Goal: Information Seeking & Learning: Learn about a topic

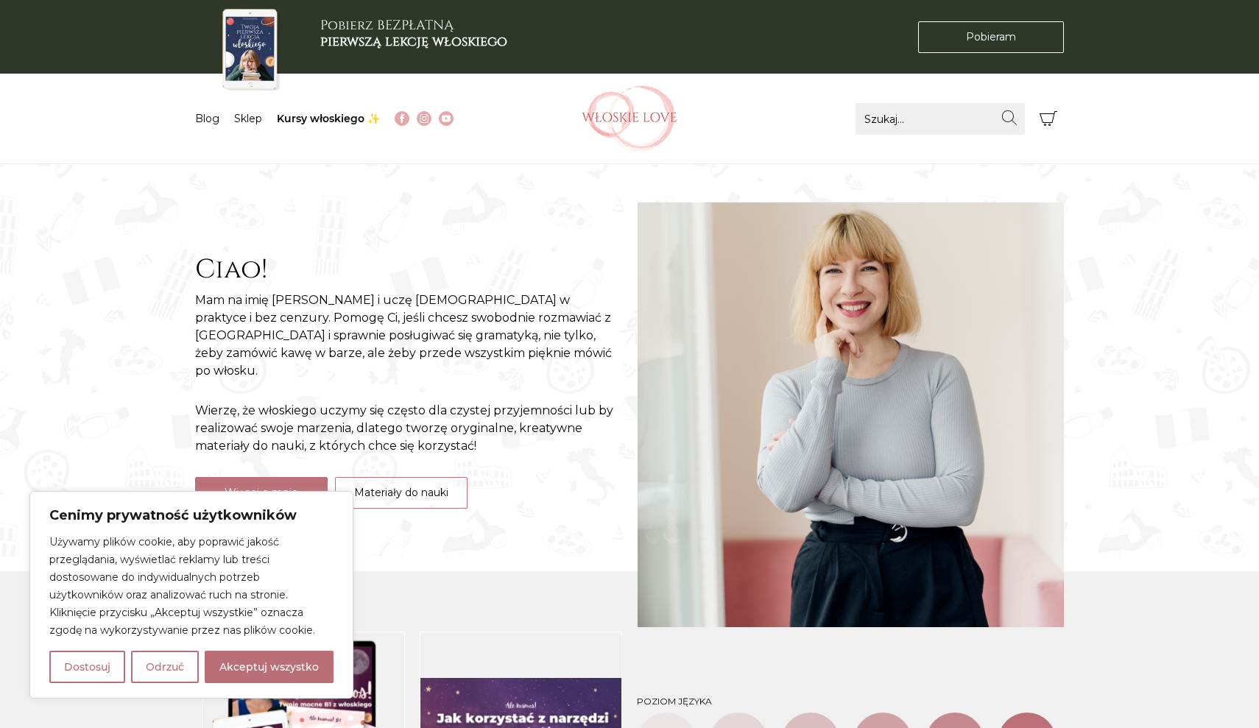
click at [295, 657] on button "Akceptuj wszystko" at bounding box center [269, 667] width 129 height 32
checkbox input "true"
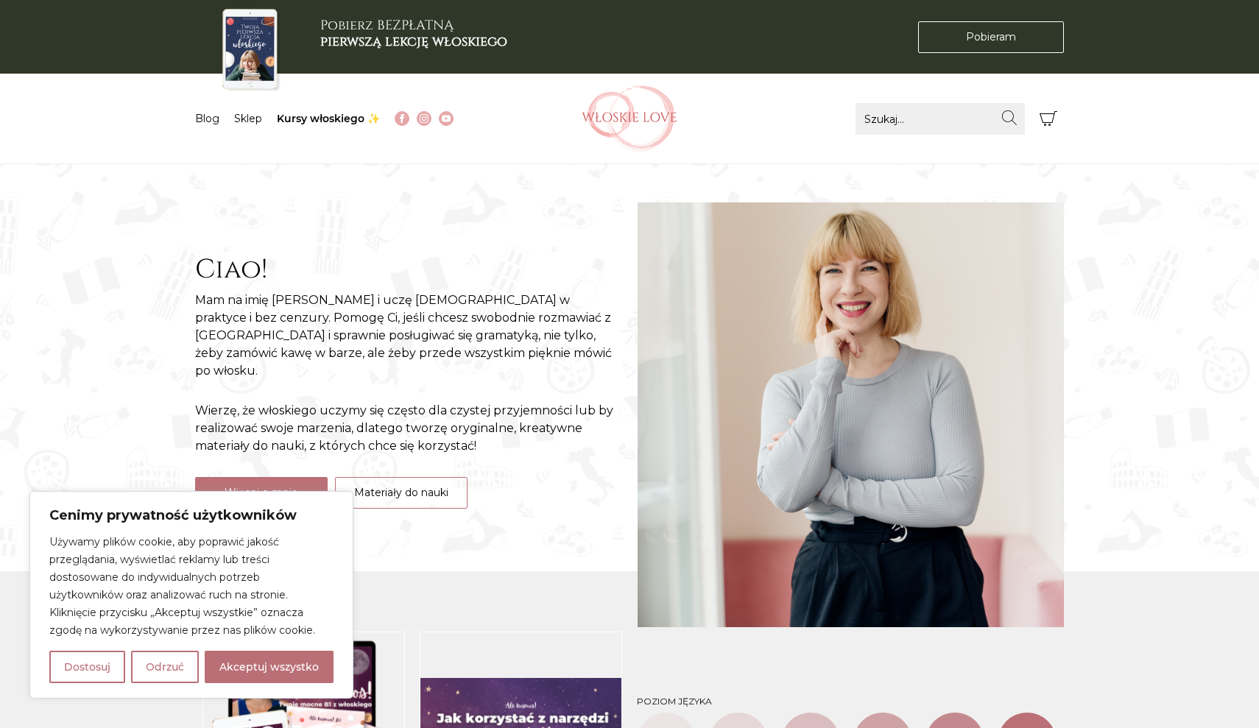
checkbox input "true"
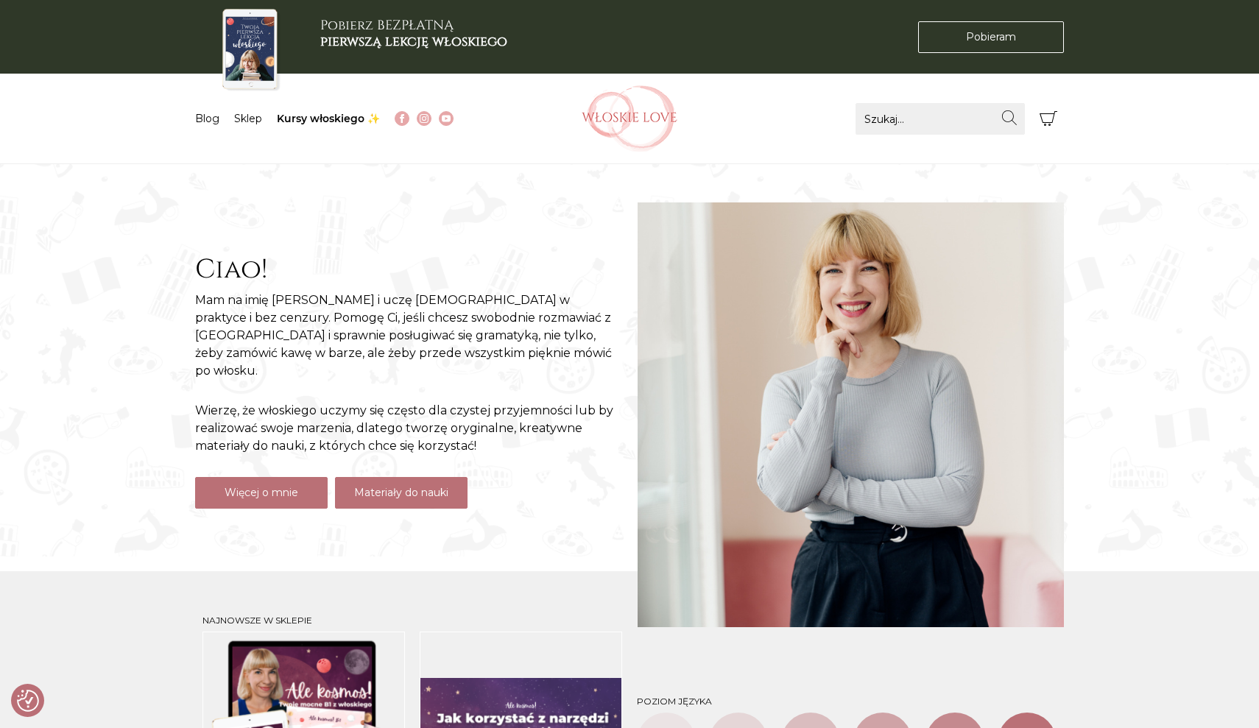
click at [403, 490] on link "Materiały do nauki" at bounding box center [401, 493] width 133 height 32
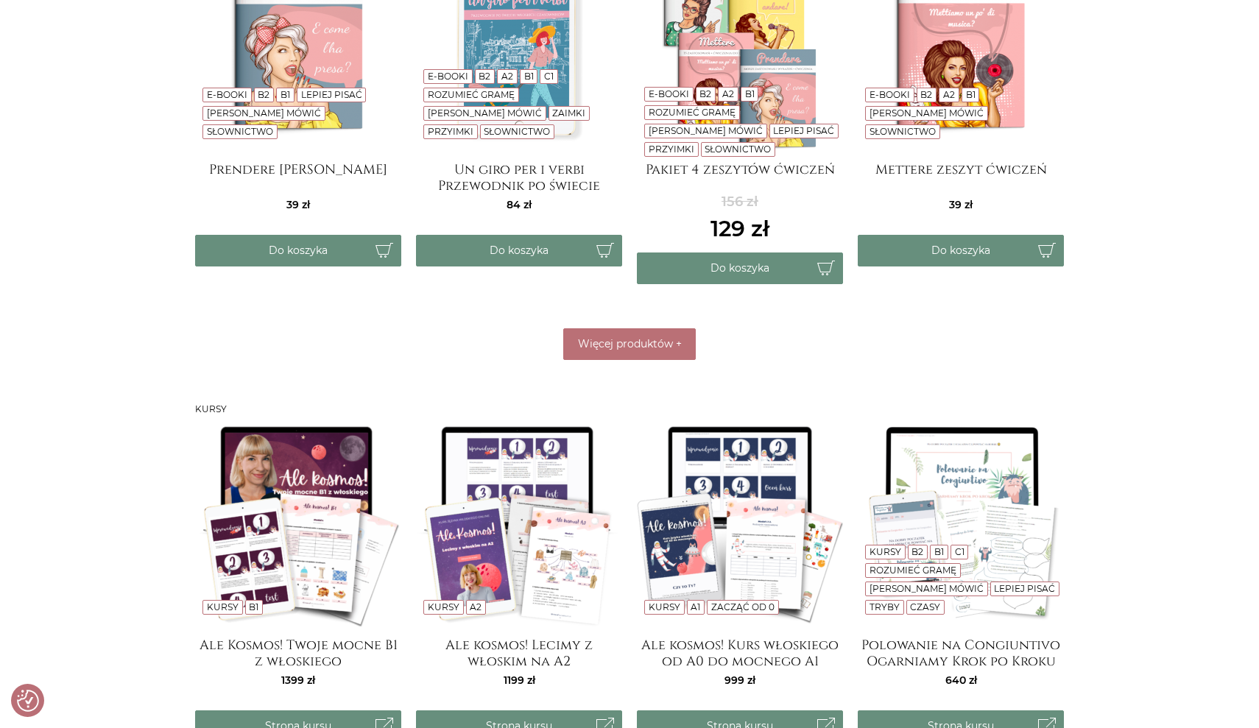
scroll to position [797, 0]
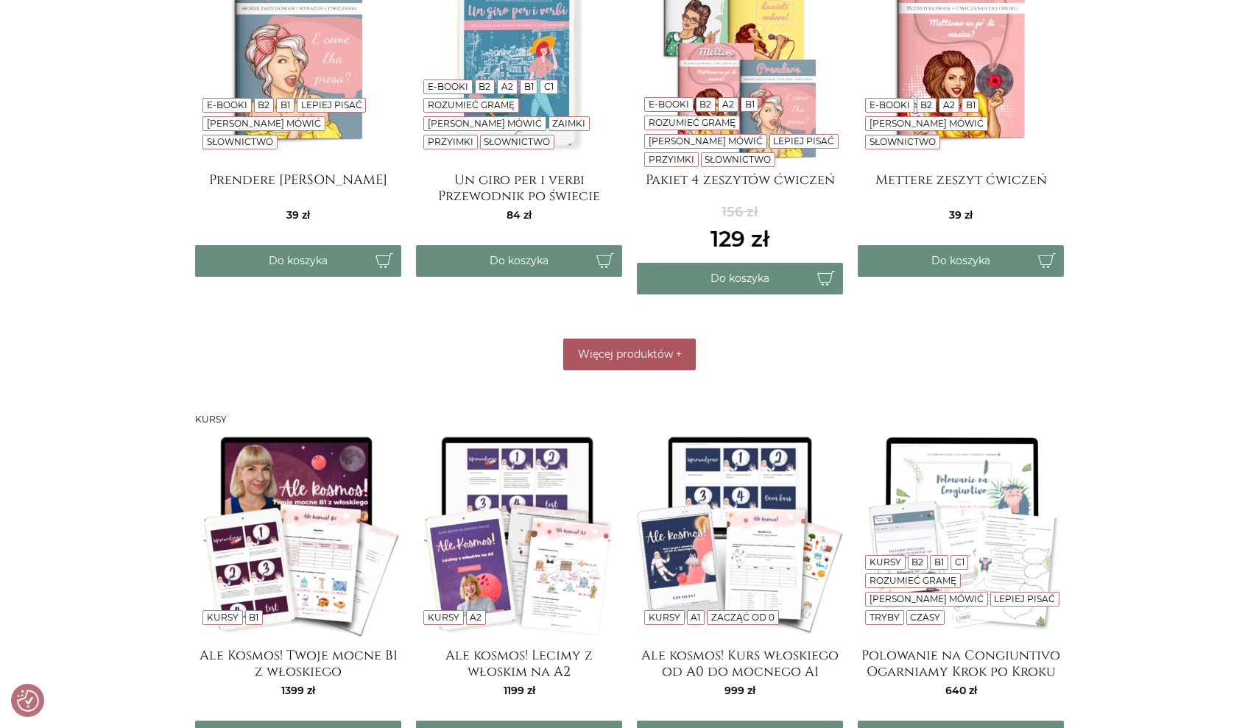
click at [665, 370] on button "Więcej produktów +" at bounding box center [629, 355] width 133 height 32
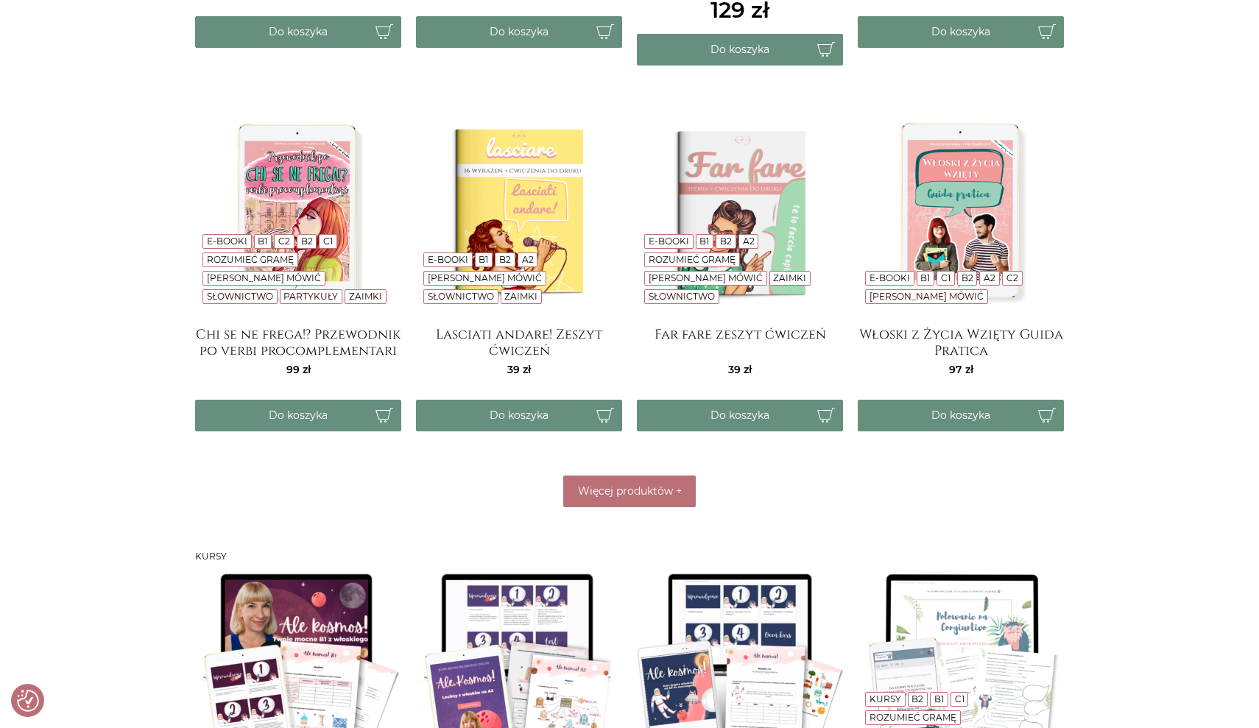
scroll to position [1027, 0]
click at [650, 491] on span "Więcej produktów" at bounding box center [625, 490] width 95 height 13
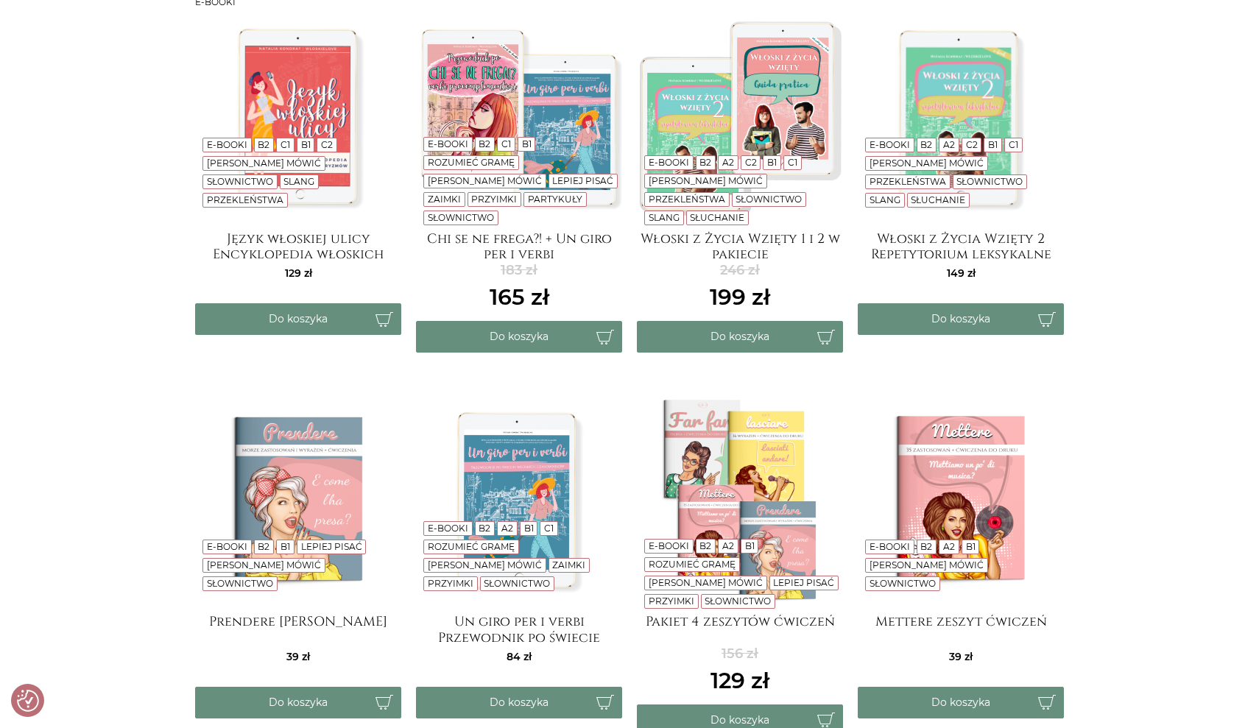
scroll to position [286, 0]
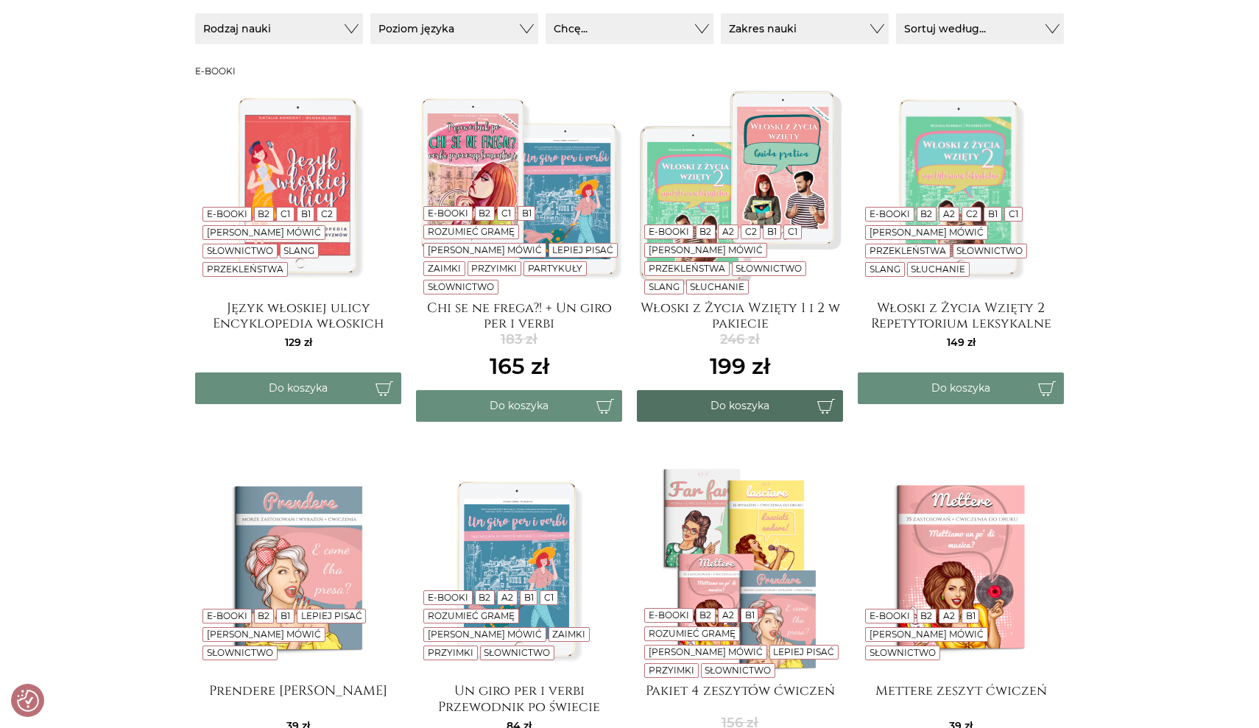
click at [758, 394] on button "Do koszyka" at bounding box center [740, 406] width 206 height 32
click at [931, 325] on h4 "Włoski z Życia Wzięty 2 Repetytorium leksykalne" at bounding box center [961, 314] width 206 height 29
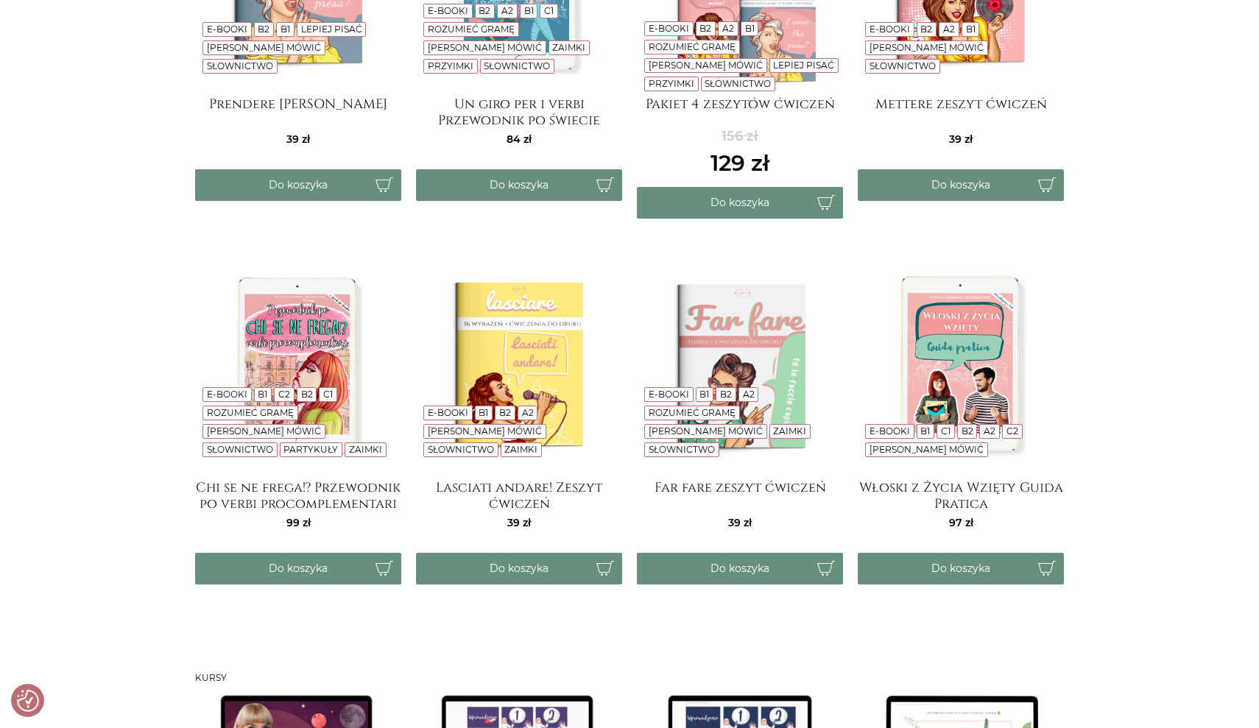
scroll to position [886, 0]
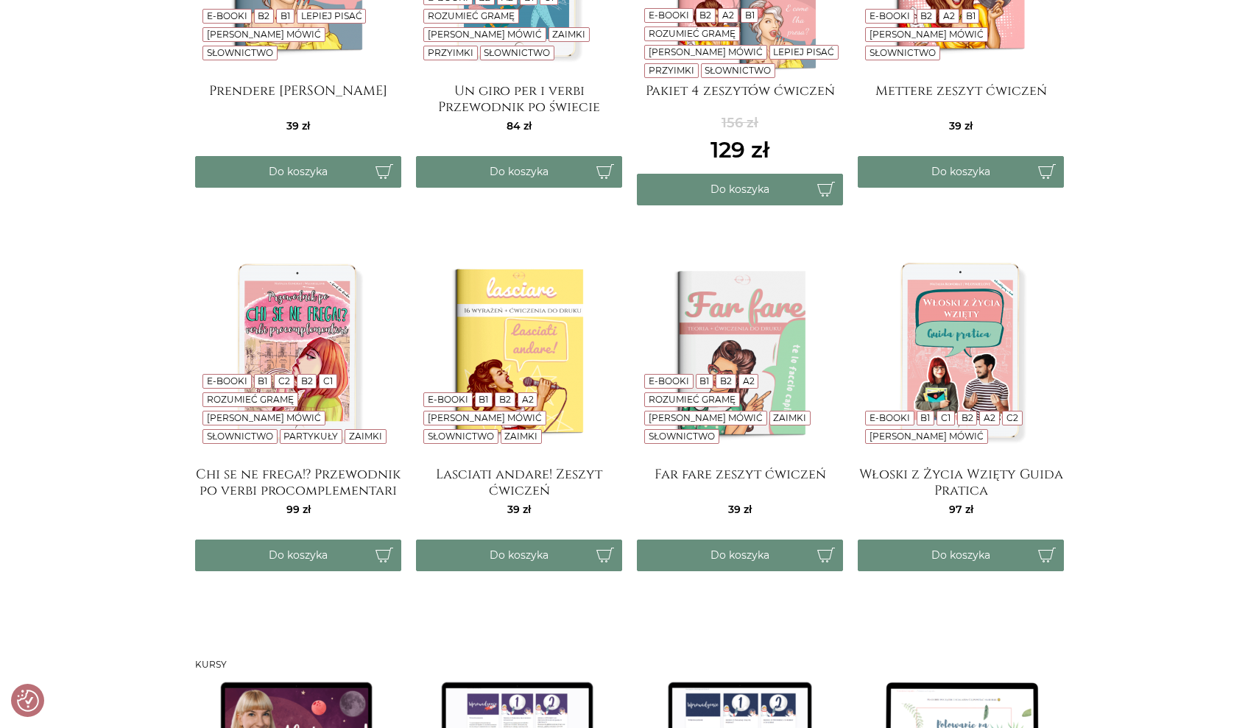
click at [1006, 351] on img at bounding box center [961, 353] width 206 height 206
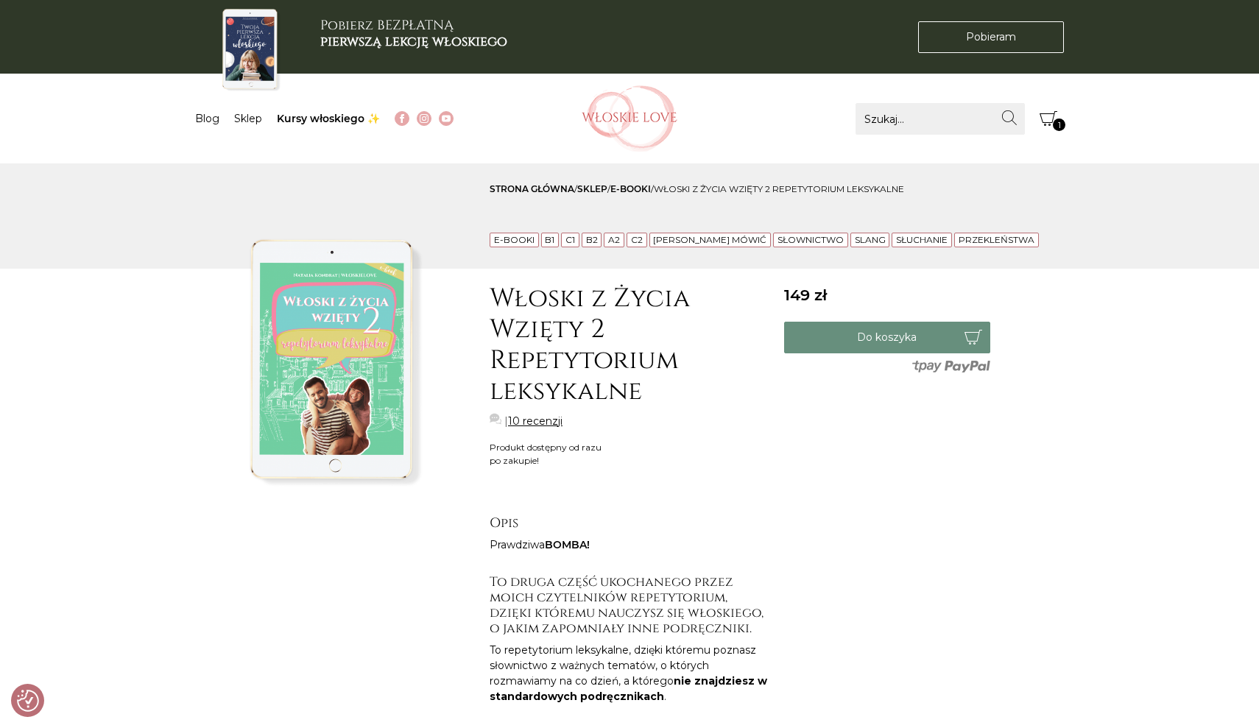
click at [542, 422] on link "10 recenzji" at bounding box center [535, 421] width 54 height 15
click at [114, 49] on section "Pobierz BEZPŁATNĄ pierwszą lekcję włoskiego Pobieram Pobieram" at bounding box center [629, 37] width 1259 height 74
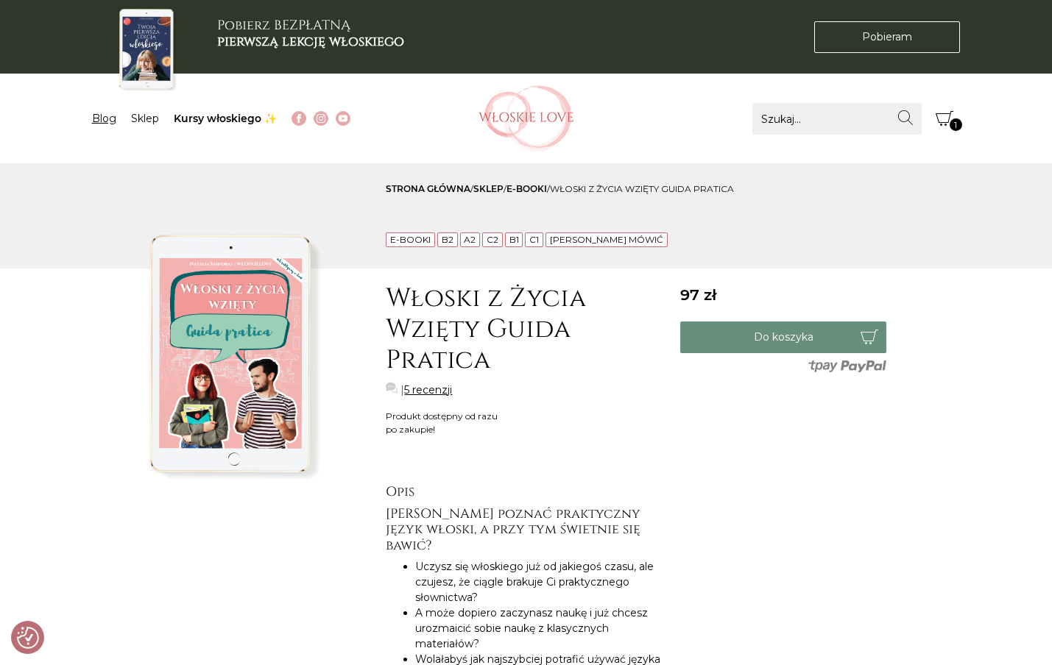
click at [110, 115] on link "Blog" at bounding box center [104, 118] width 24 height 13
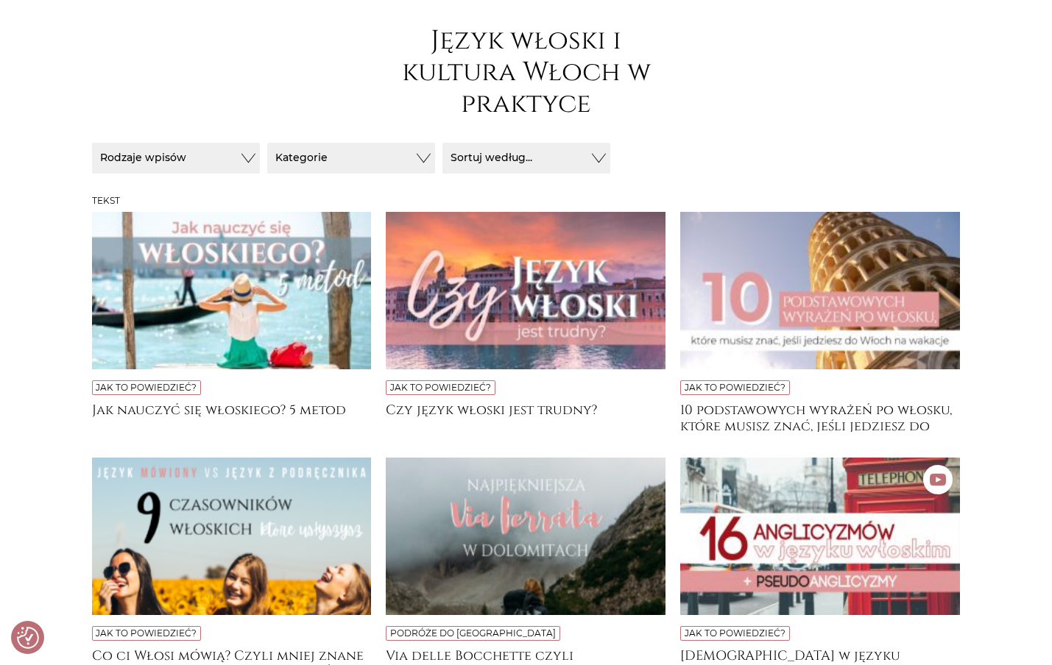
scroll to position [196, 0]
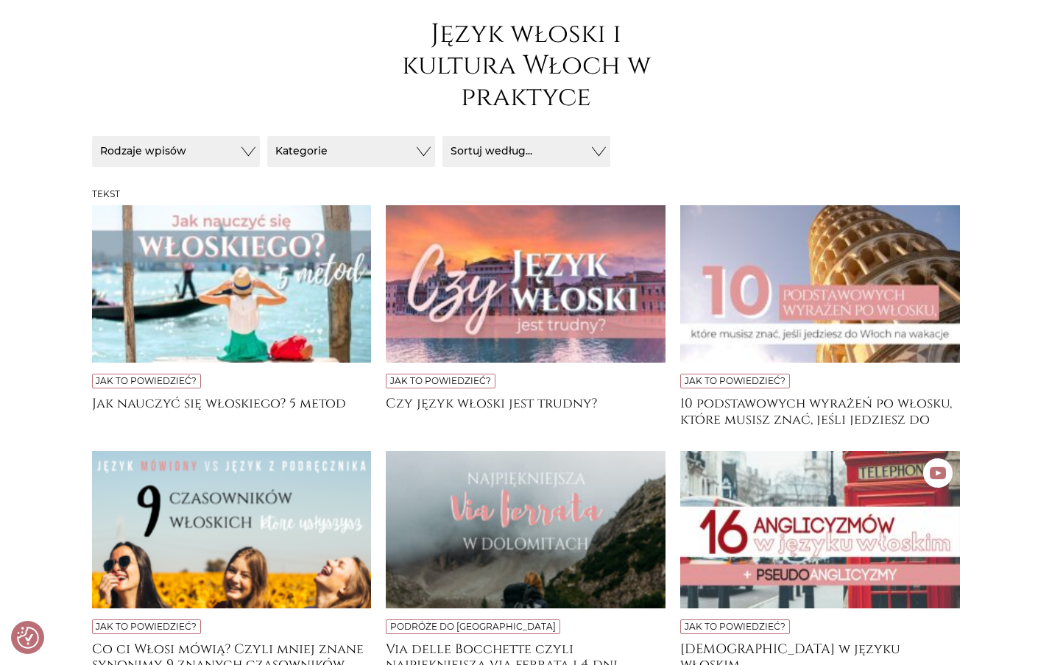
click at [260, 163] on button "Kategorie" at bounding box center [176, 151] width 168 height 31
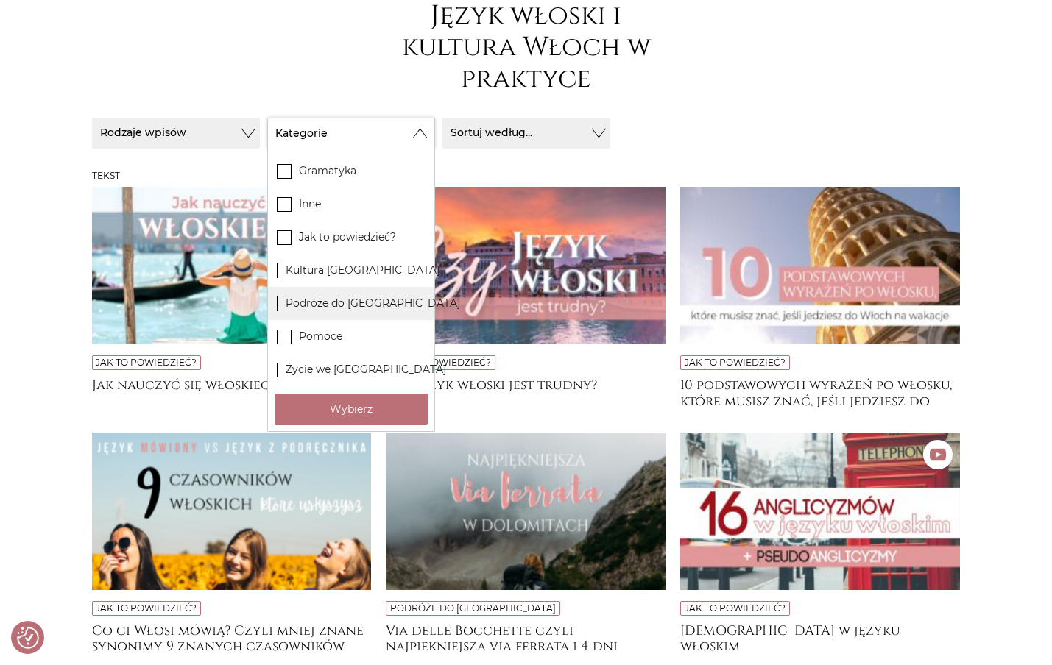
scroll to position [217, 0]
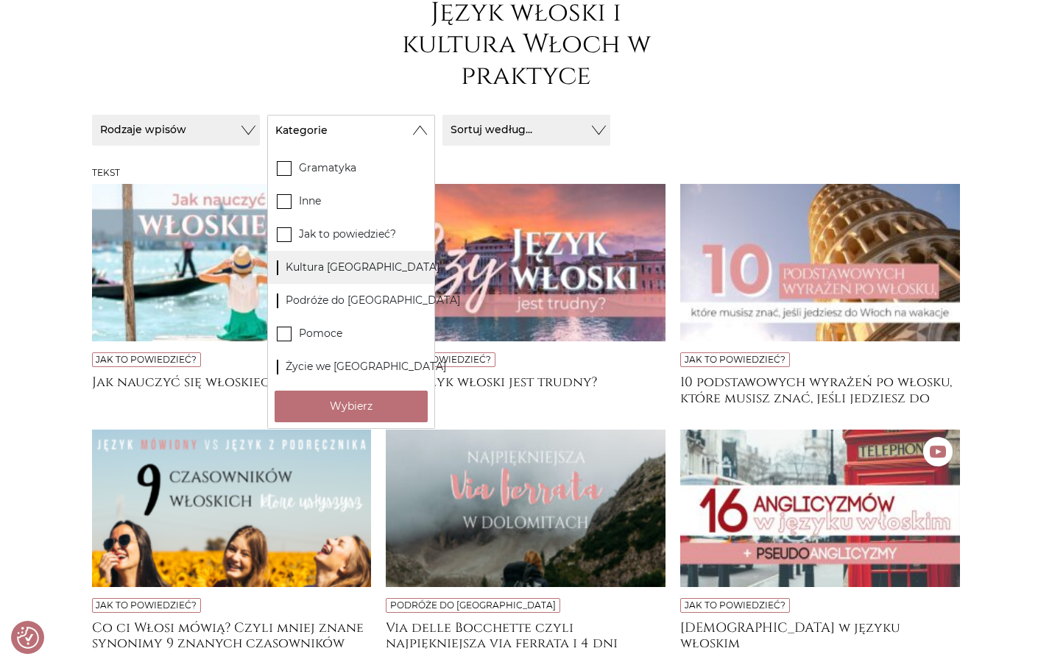
click at [278, 272] on span at bounding box center [277, 267] width 1 height 15
click at [0, 0] on input "Kultura [GEOGRAPHIC_DATA]" at bounding box center [0, 0] width 0 height 0
click at [283, 304] on icon at bounding box center [284, 300] width 13 height 13
click at [0, 0] on input "Podróże do [GEOGRAPHIC_DATA]" at bounding box center [0, 0] width 0 height 0
click at [276, 361] on label "Życie we Włoszech" at bounding box center [351, 366] width 166 height 33
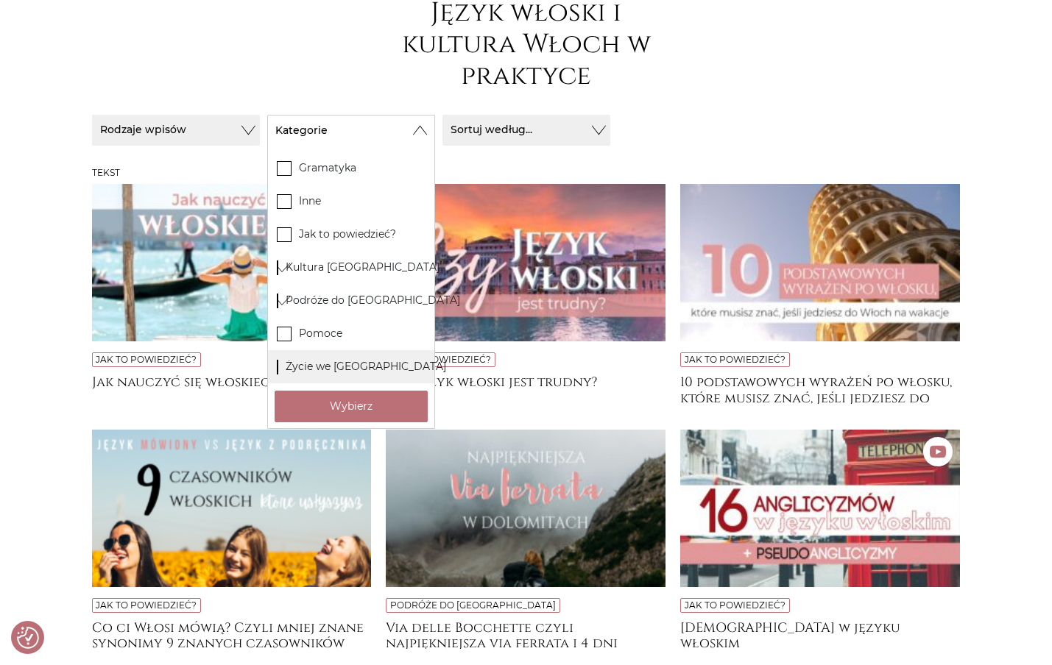
click at [0, 0] on input "Życie we Włoszech" at bounding box center [0, 0] width 0 height 0
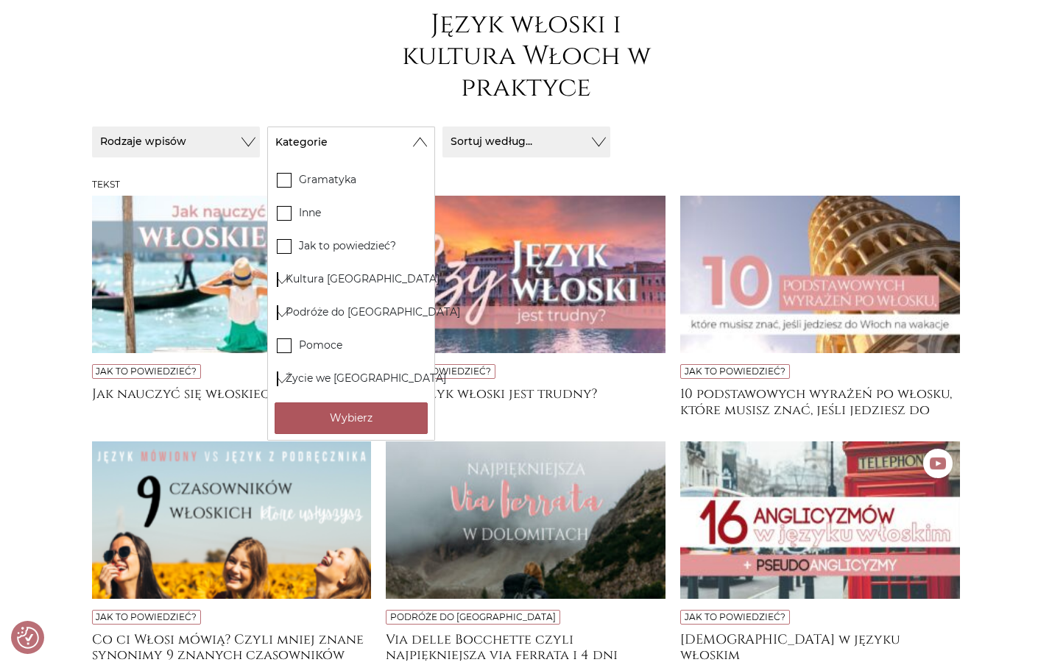
click at [359, 406] on button "Wybierz" at bounding box center [351, 419] width 153 height 32
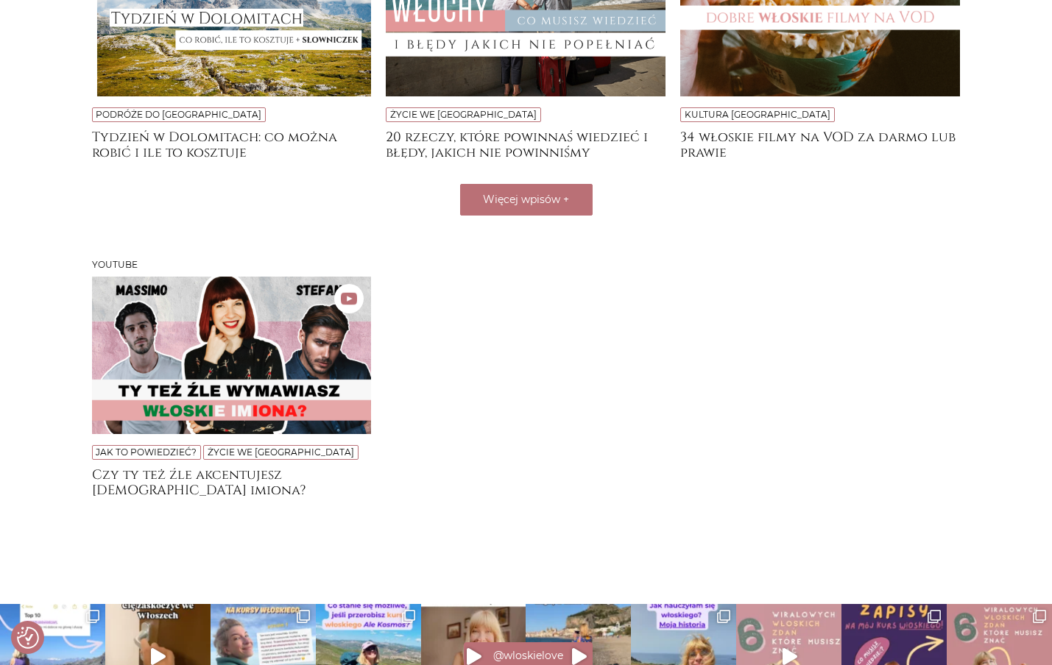
scroll to position [740, 0]
click at [540, 212] on button "Więcej wpisów +" at bounding box center [526, 200] width 133 height 32
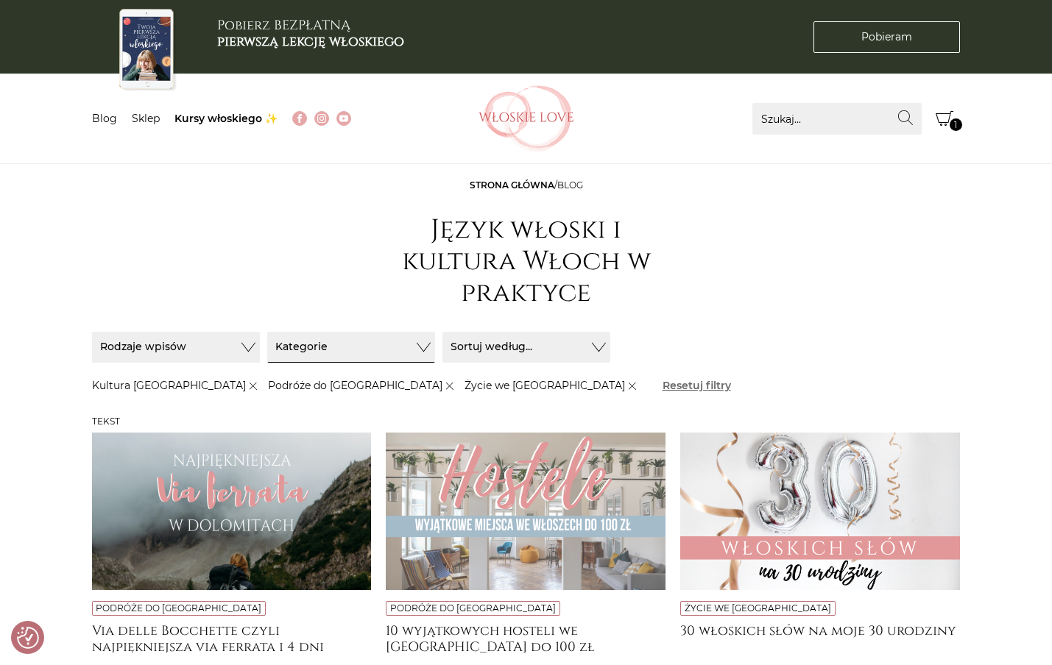
scroll to position [0, 0]
click at [444, 386] on icon "submit" at bounding box center [449, 386] width 11 height 11
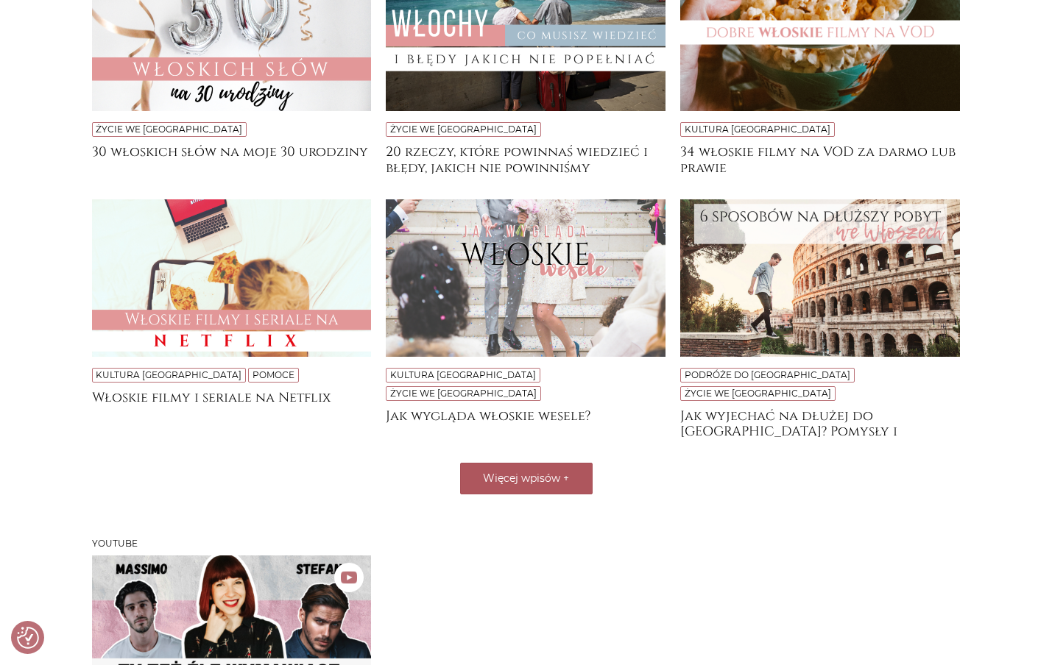
click at [533, 472] on span "Więcej wpisów" at bounding box center [521, 478] width 77 height 13
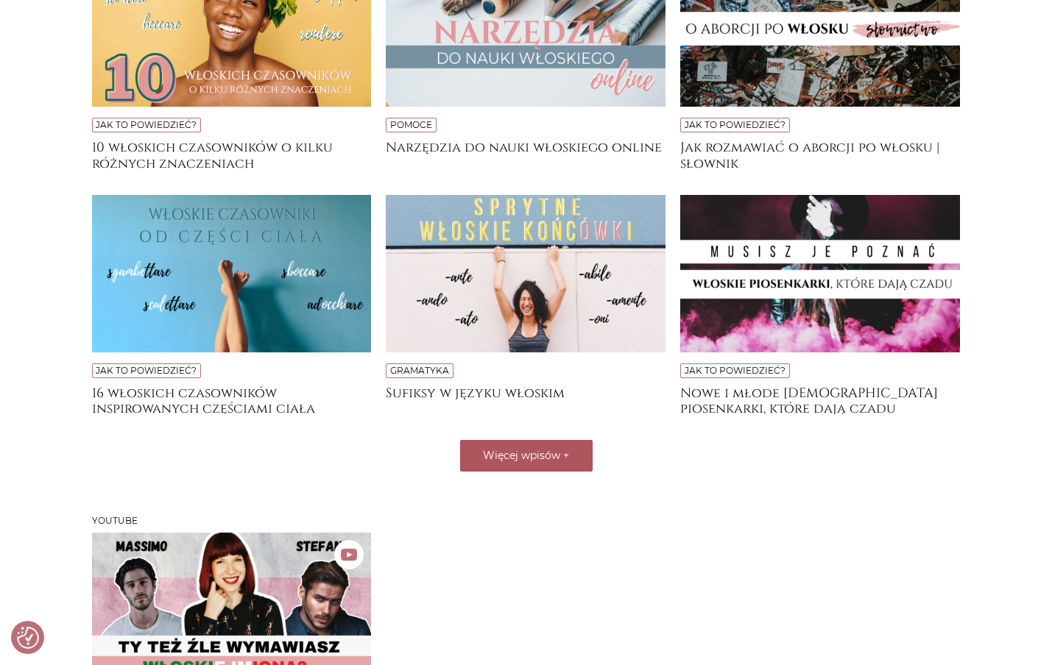
scroll to position [981, 0]
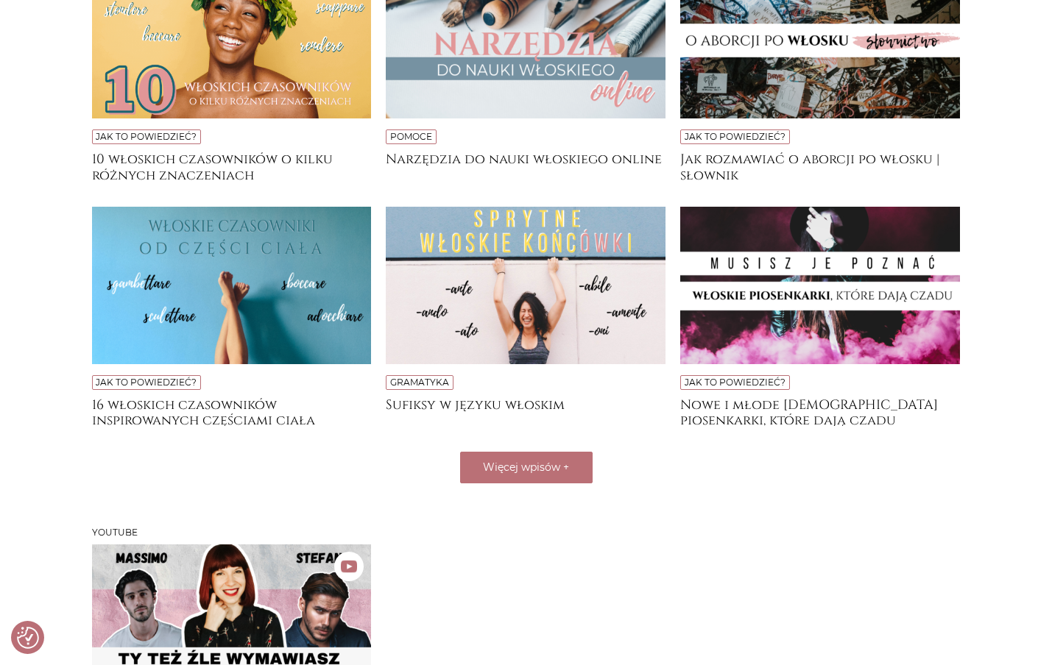
click at [590, 452] on button "Więcej wpisów +" at bounding box center [526, 468] width 133 height 32
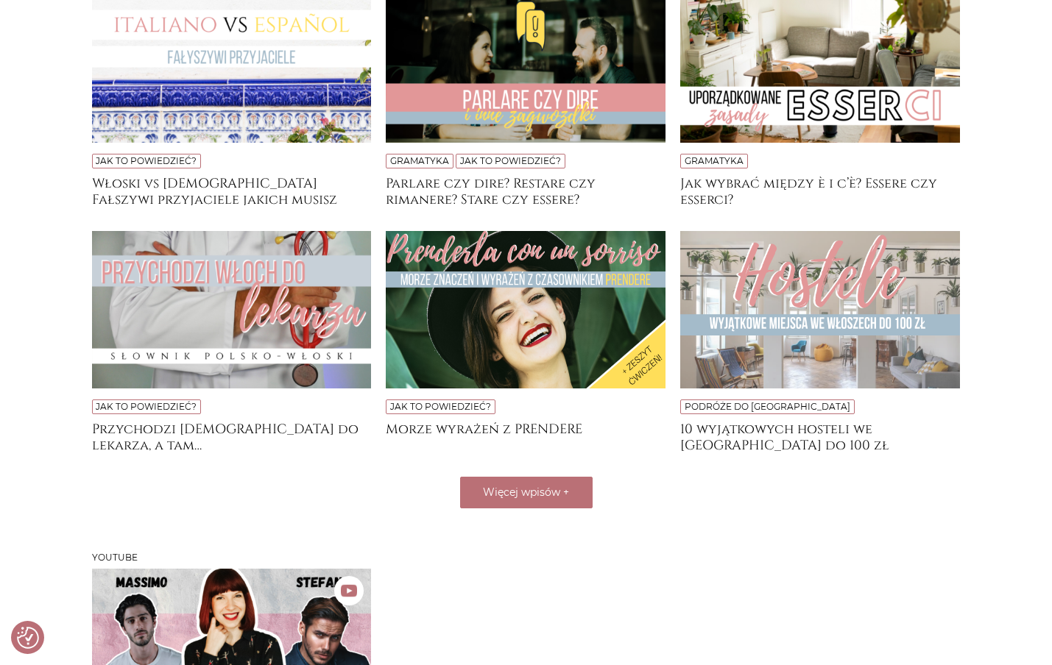
scroll to position [1444, 1]
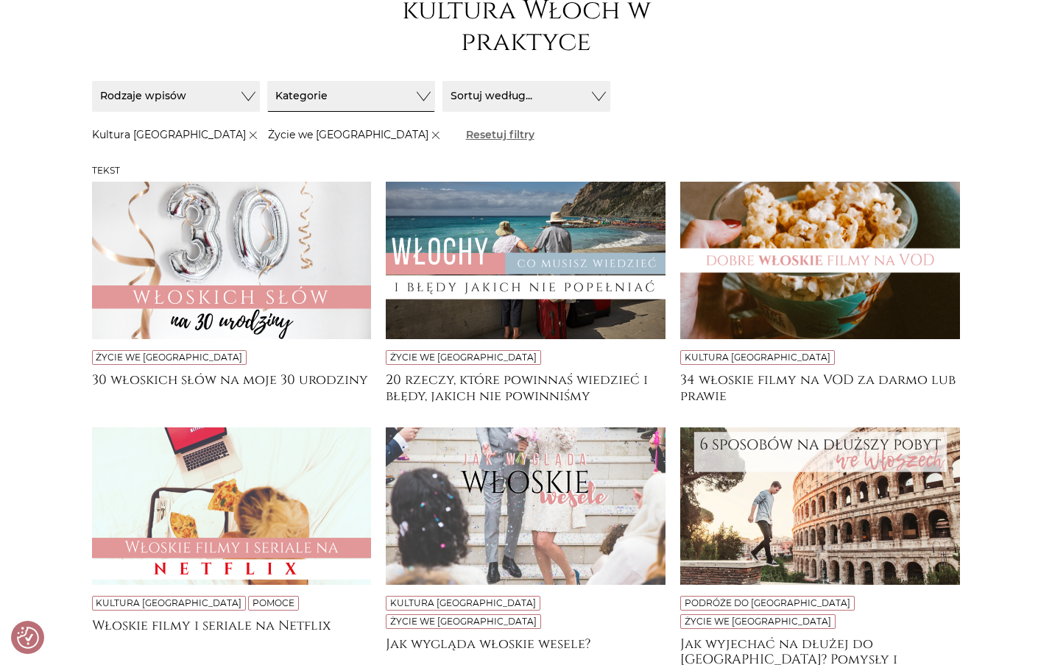
scroll to position [247, 0]
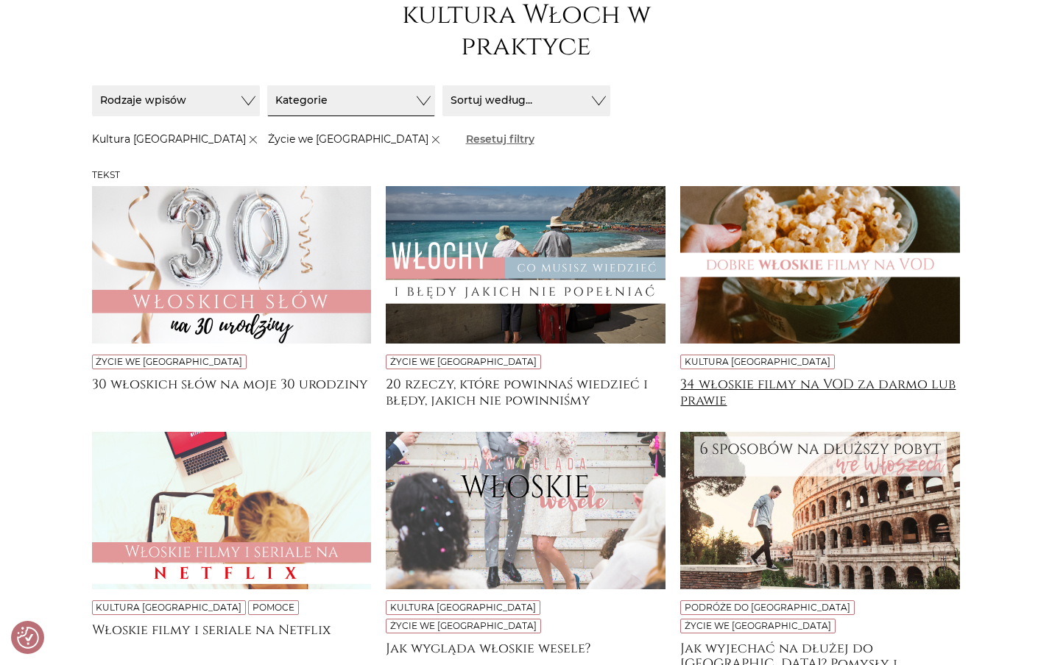
click at [794, 389] on h4 "34 włoskie filmy na VOD za darmo lub prawie" at bounding box center [820, 391] width 280 height 29
